Goal: Task Accomplishment & Management: Manage account settings

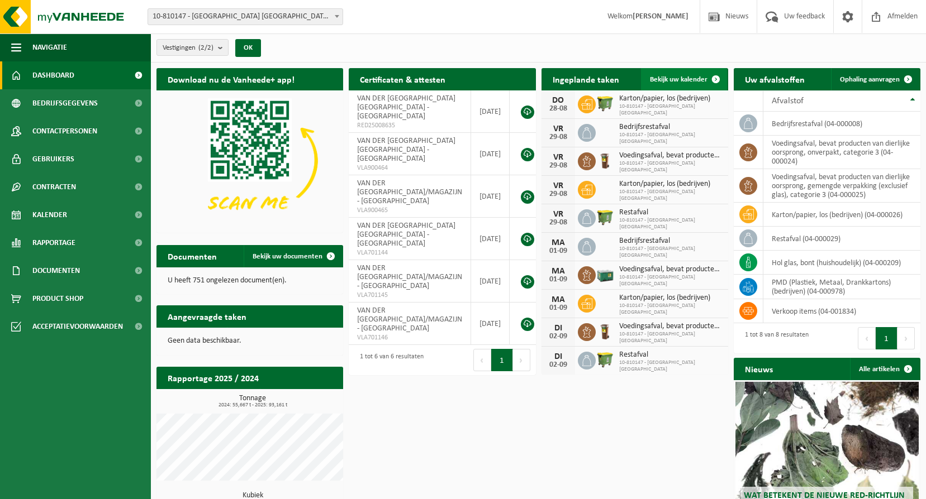
click at [673, 83] on span "Bekijk uw kalender" at bounding box center [679, 79] width 58 height 7
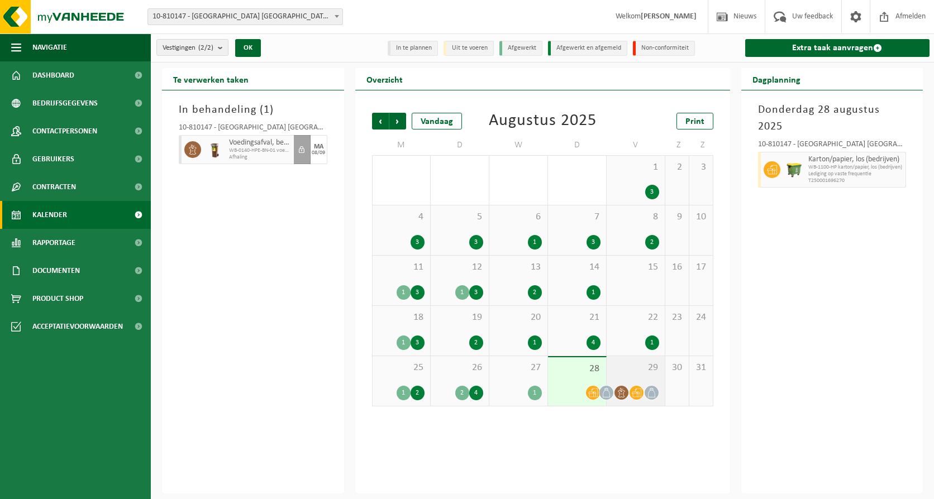
click at [627, 368] on span "29" at bounding box center [635, 368] width 47 height 12
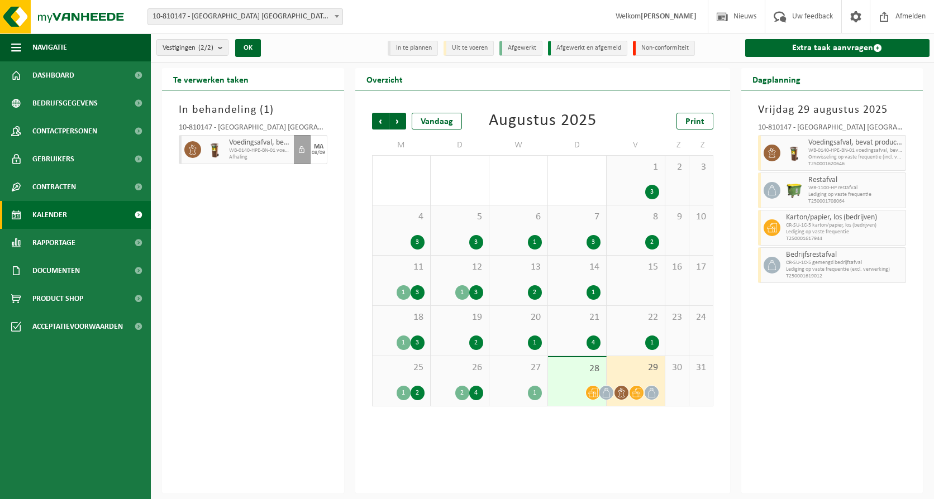
click at [534, 369] on span "27" at bounding box center [518, 368] width 47 height 12
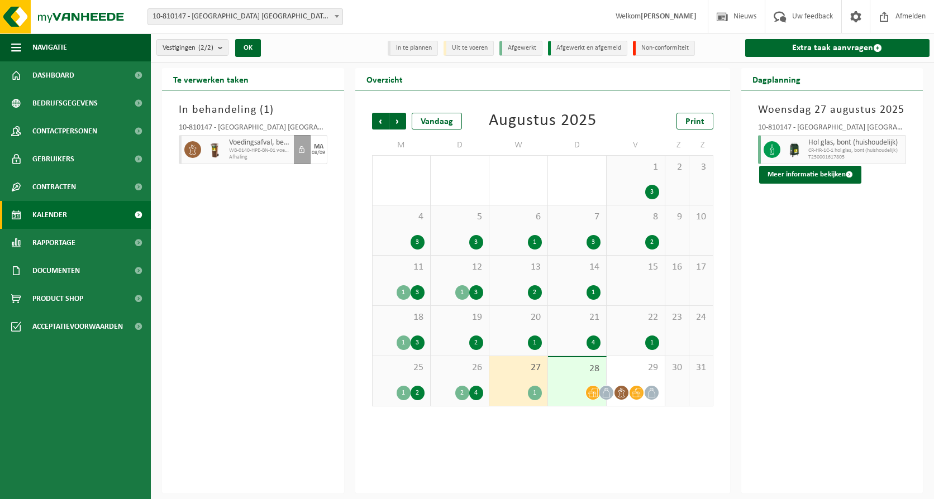
click at [401, 367] on span "25" at bounding box center [401, 368] width 46 height 12
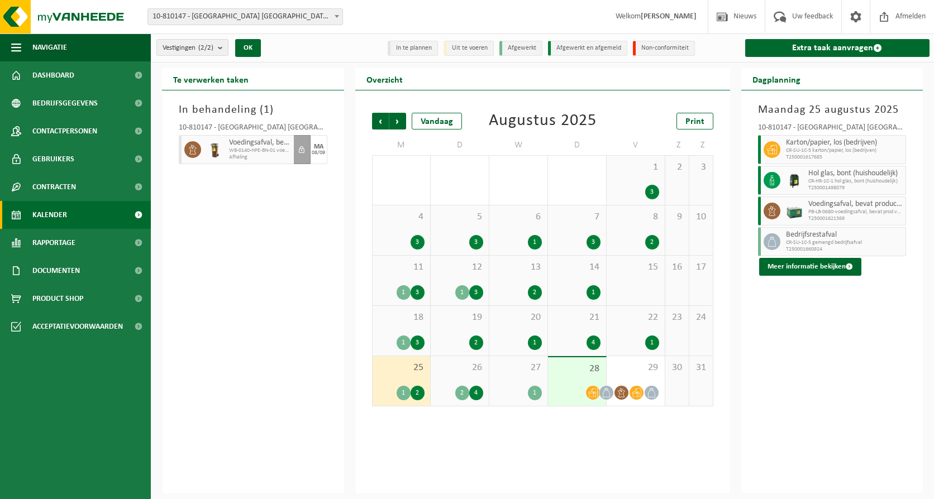
click at [459, 369] on span "26" at bounding box center [459, 368] width 47 height 12
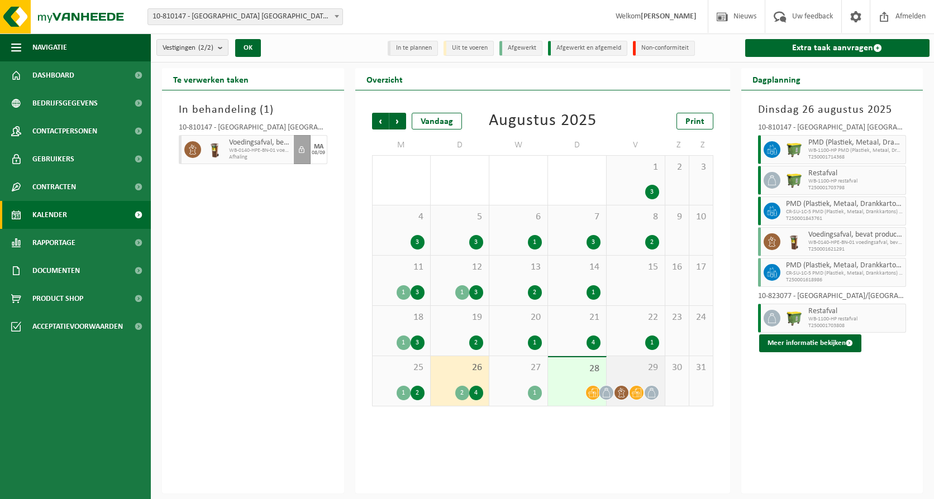
click at [636, 366] on span "29" at bounding box center [635, 368] width 47 height 12
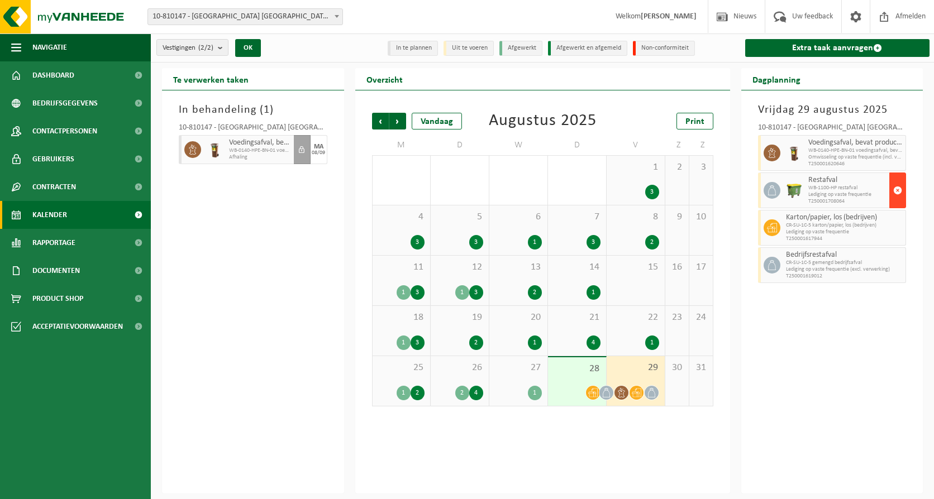
click at [894, 184] on span "button" at bounding box center [897, 190] width 9 height 22
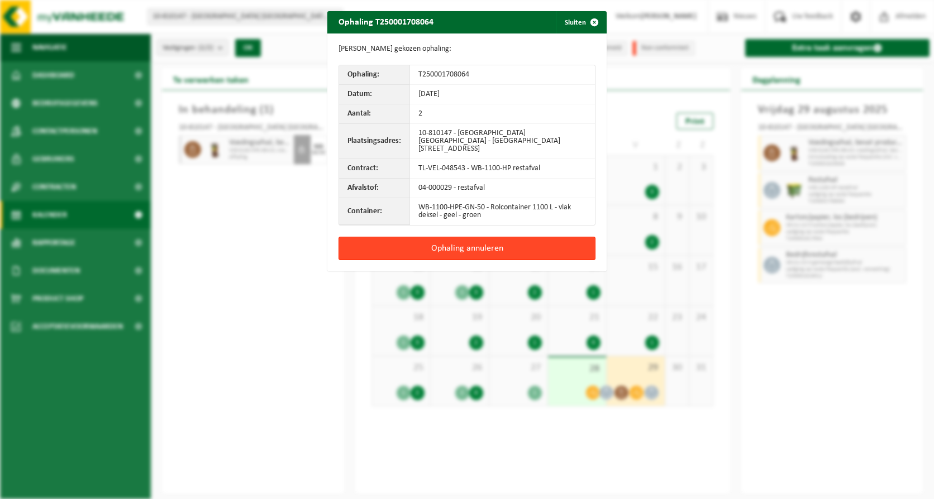
click at [541, 237] on button "Ophaling annuleren" at bounding box center [467, 248] width 257 height 23
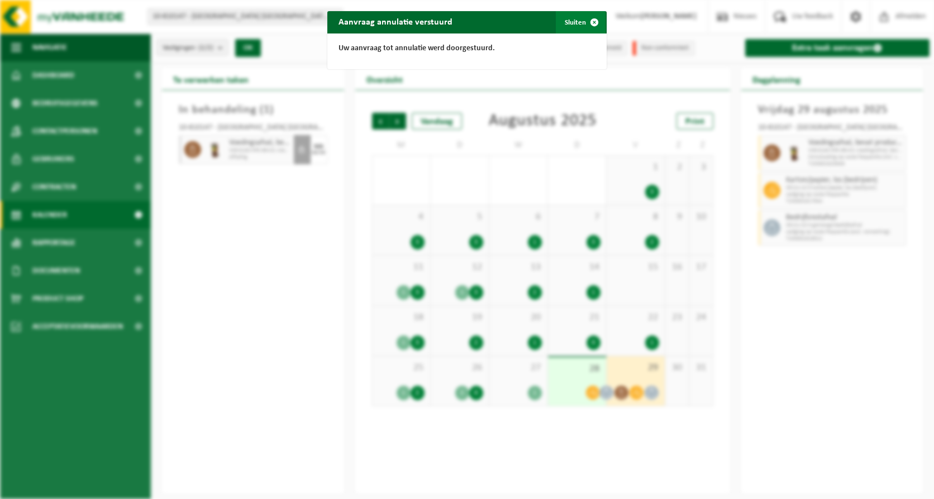
click at [590, 21] on span "button" at bounding box center [594, 22] width 22 height 22
